Goal: Information Seeking & Learning: Learn about a topic

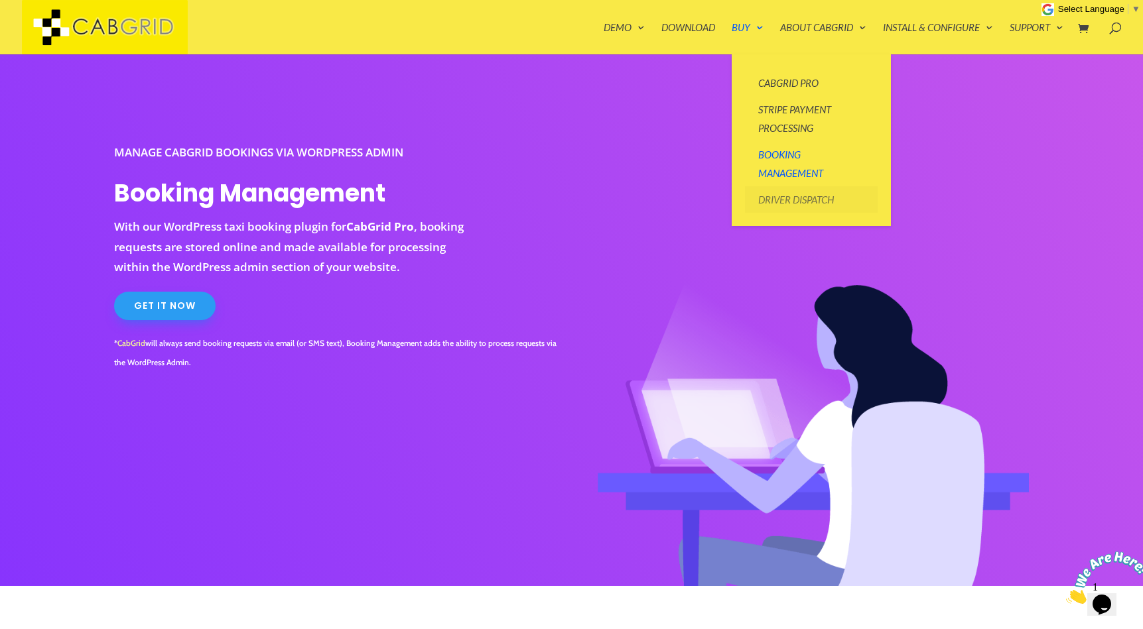
click at [796, 200] on link "Driver Dispatch" at bounding box center [811, 199] width 133 height 27
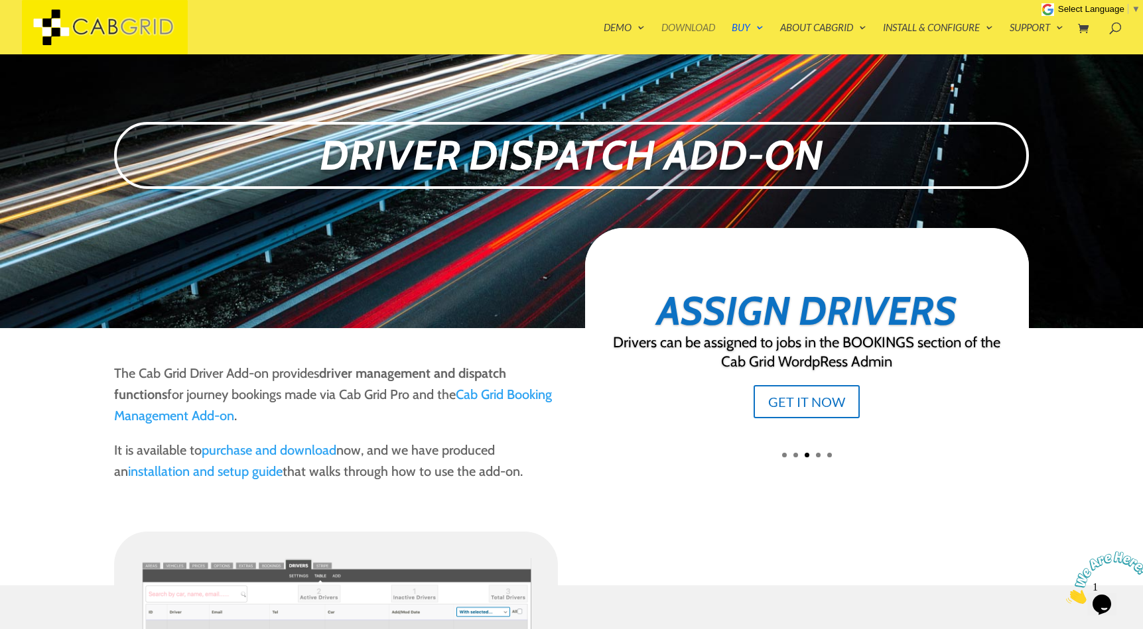
click at [690, 28] on link "Download" at bounding box center [688, 39] width 54 height 32
